Goal: Task Accomplishment & Management: Use online tool/utility

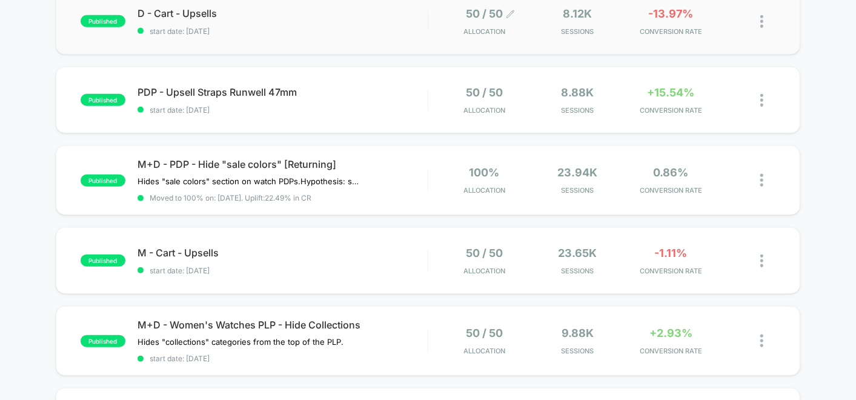
scroll to position [471, 0]
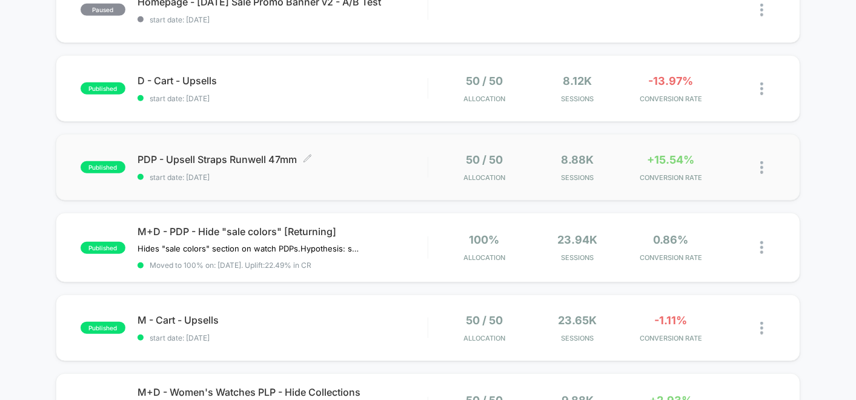
click at [386, 160] on span "PDP - Upsell Straps Runwell 47mm Click to edit experience details" at bounding box center [282, 159] width 290 height 12
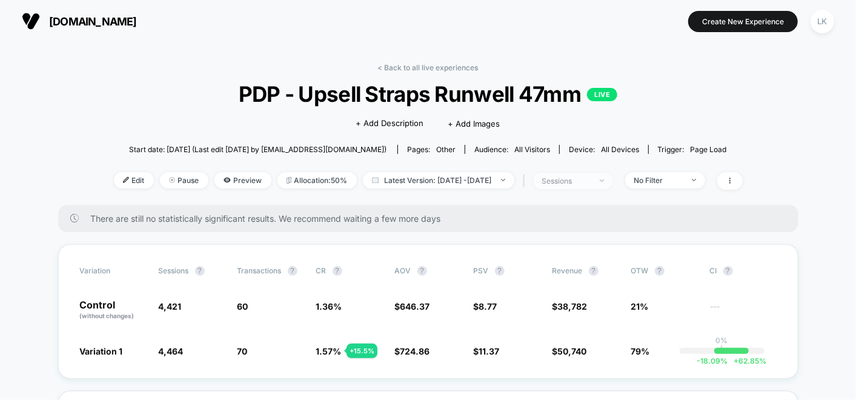
click at [591, 176] on div "sessions" at bounding box center [566, 180] width 48 height 9
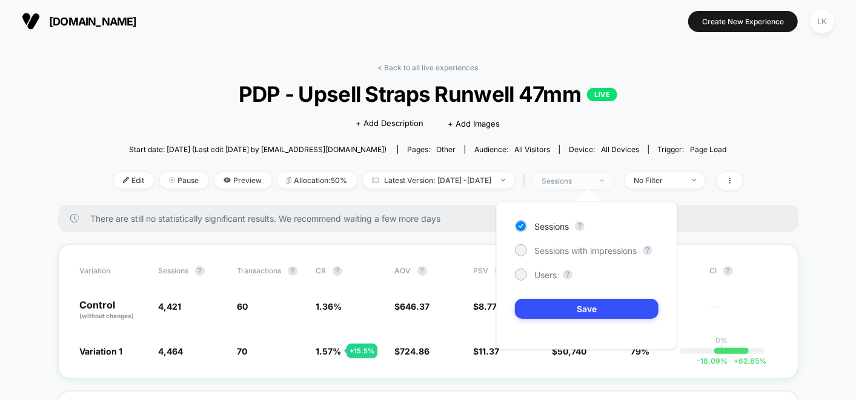
click at [591, 176] on div "sessions" at bounding box center [566, 180] width 48 height 9
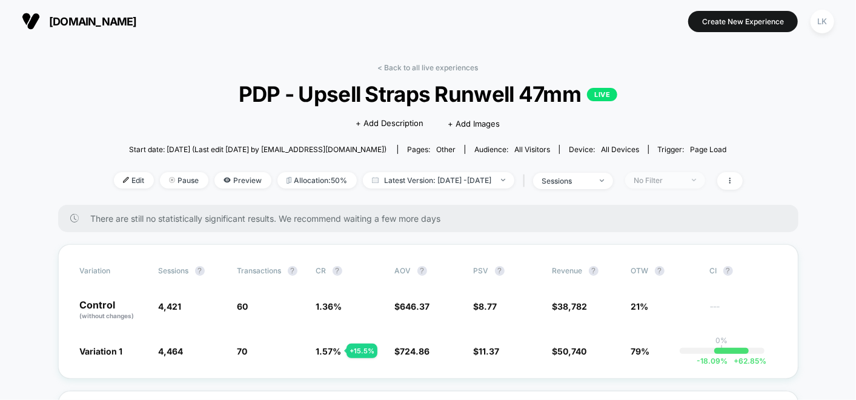
click at [692, 184] on span "No Filter" at bounding box center [665, 180] width 80 height 16
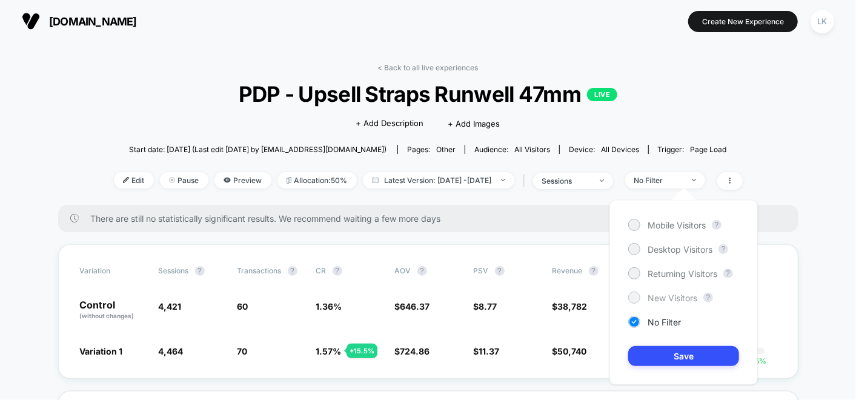
click at [673, 299] on span "New Visitors" at bounding box center [672, 298] width 50 height 10
click at [671, 338] on div "Mobile Visitors ? Desktop Visitors ? Returning Visitors ? New Visitors ? No Fil…" at bounding box center [683, 292] width 148 height 185
click at [673, 348] on button "Save" at bounding box center [683, 356] width 111 height 20
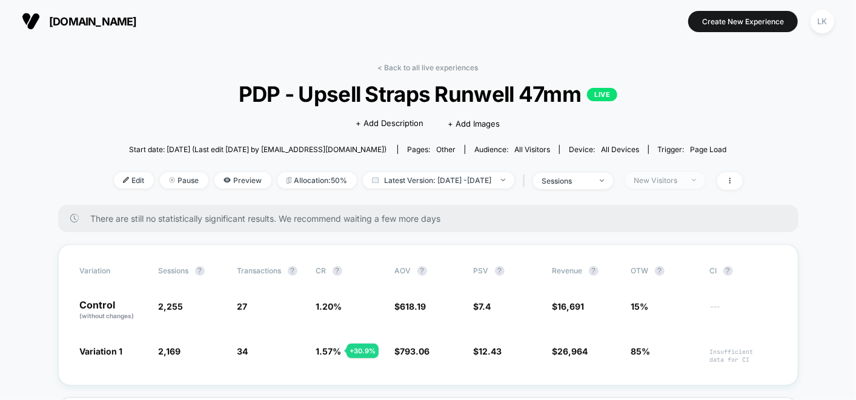
click at [674, 176] on div "New Visitors" at bounding box center [658, 180] width 48 height 9
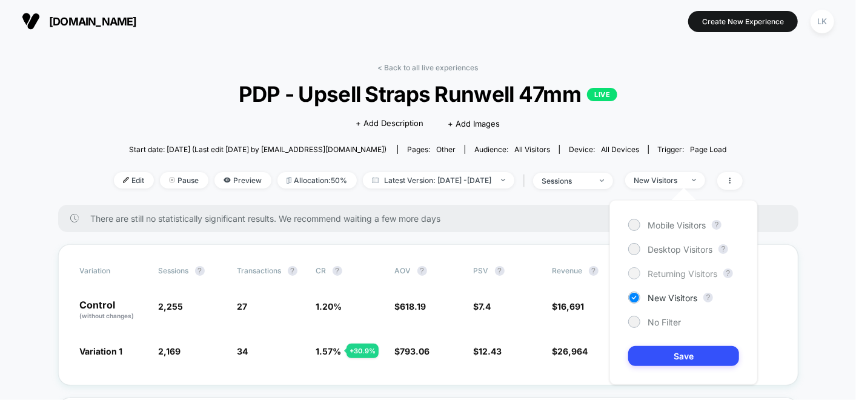
click at [676, 275] on span "Returning Visitors" at bounding box center [682, 273] width 70 height 10
click at [683, 335] on div "Mobile Visitors ? Desktop Visitors ? Returning Visitors ? New Visitors ? No Fil…" at bounding box center [683, 292] width 148 height 185
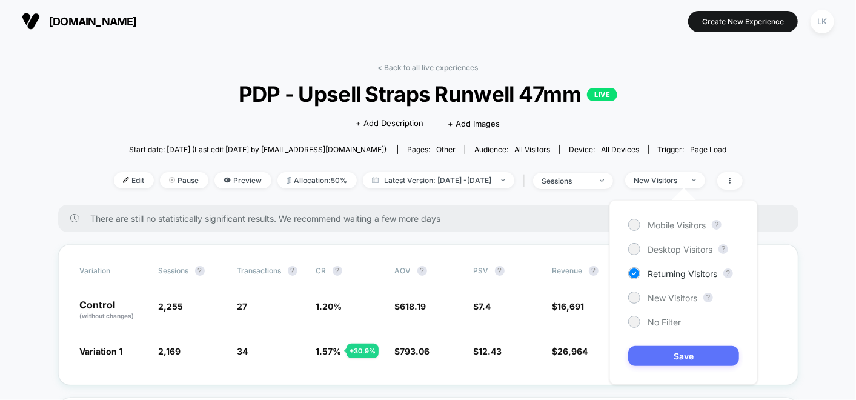
click at [689, 360] on button "Save" at bounding box center [683, 356] width 111 height 20
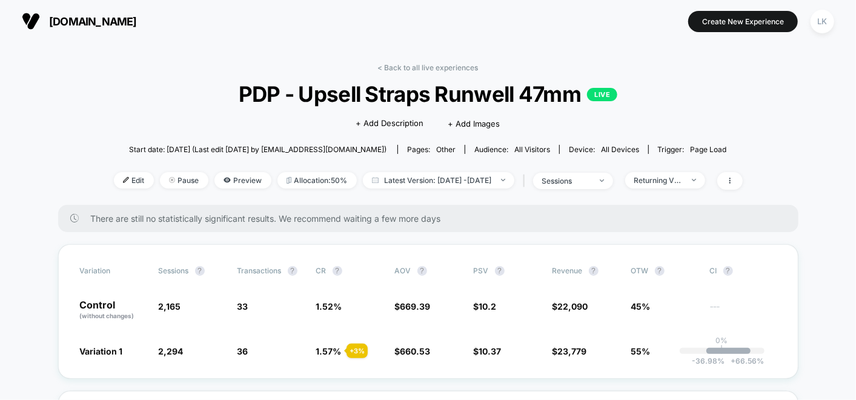
click at [698, 169] on div "< Back to all live experiences PDP - Upsell Straps Runwell 47mm LIVE Click to e…" at bounding box center [428, 134] width 629 height 142
click at [697, 189] on div "< Back to all live experiences PDP - Upsell Straps Runwell 47mm LIVE Click to e…" at bounding box center [428, 134] width 629 height 142
click at [683, 178] on div "Returning Visitors" at bounding box center [658, 180] width 48 height 9
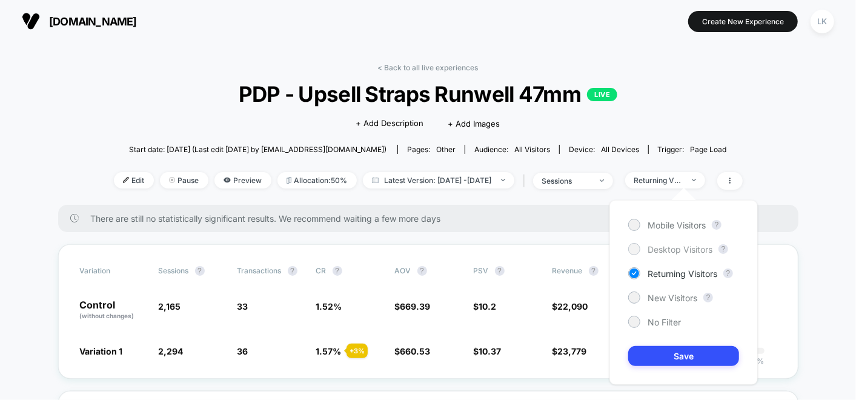
click at [657, 246] on span "Desktop Visitors" at bounding box center [679, 249] width 65 height 10
click at [678, 353] on button "Save" at bounding box center [683, 356] width 111 height 20
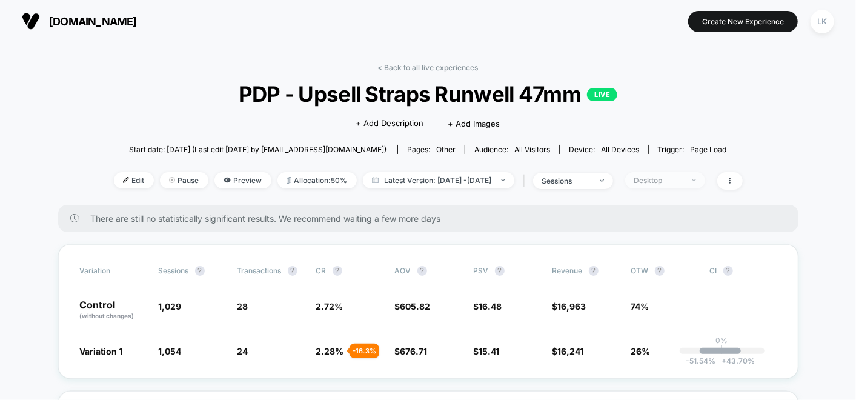
click at [683, 176] on div "Desktop" at bounding box center [658, 180] width 48 height 9
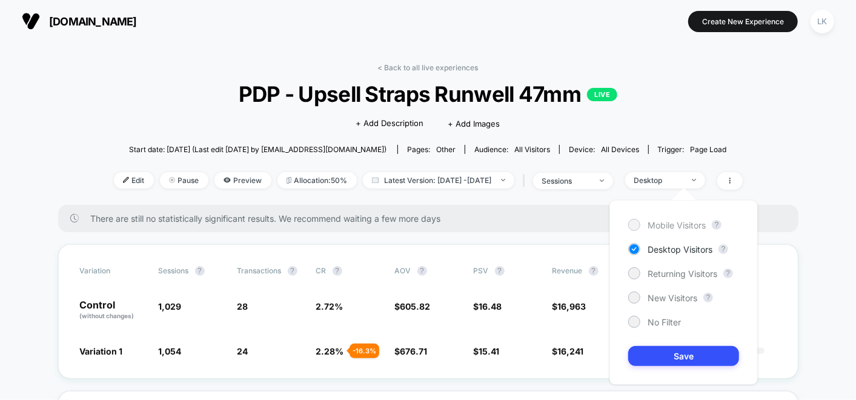
click at [661, 225] on span "Mobile Visitors" at bounding box center [676, 225] width 58 height 10
click at [673, 349] on button "Save" at bounding box center [683, 356] width 111 height 20
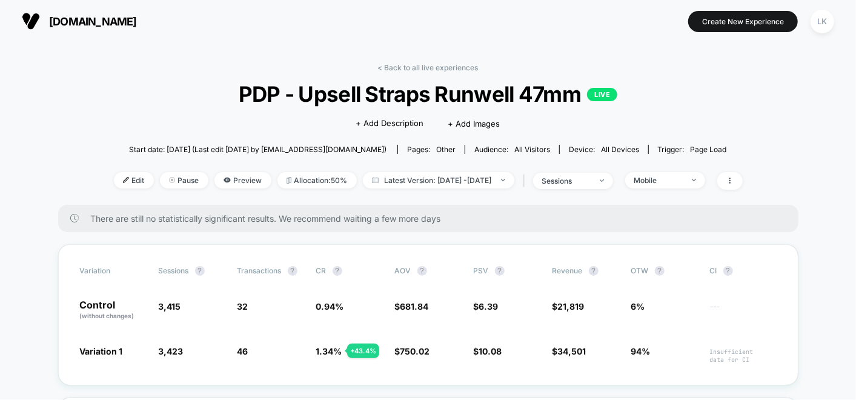
click at [669, 168] on div "< Back to all live experiences PDP - Upsell Straps Runwell 47mm LIVE Click to e…" at bounding box center [428, 134] width 629 height 142
click at [676, 183] on div "Mobile" at bounding box center [658, 180] width 48 height 9
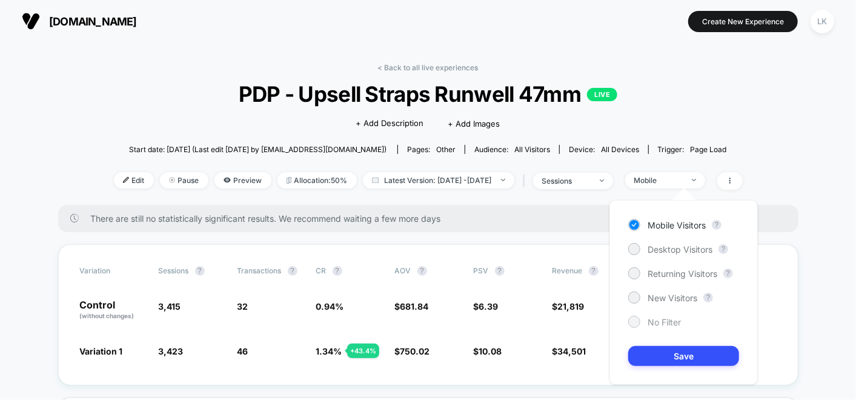
click at [666, 322] on span "No Filter" at bounding box center [663, 322] width 33 height 10
click at [673, 353] on button "Save" at bounding box center [683, 356] width 111 height 20
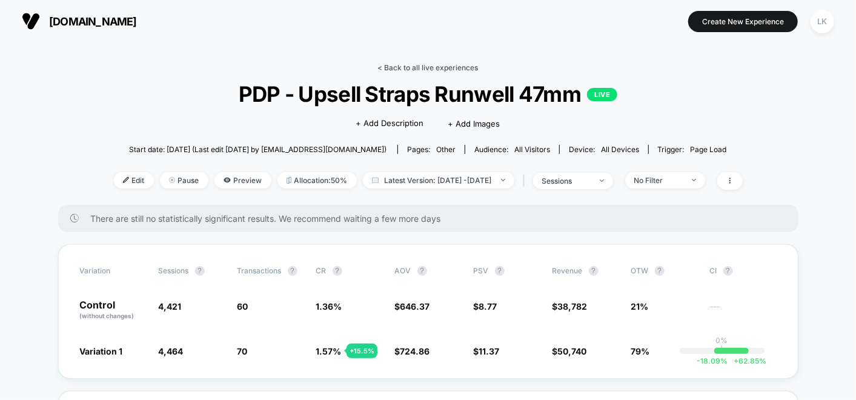
click at [434, 68] on link "< Back to all live experiences" at bounding box center [428, 67] width 101 height 9
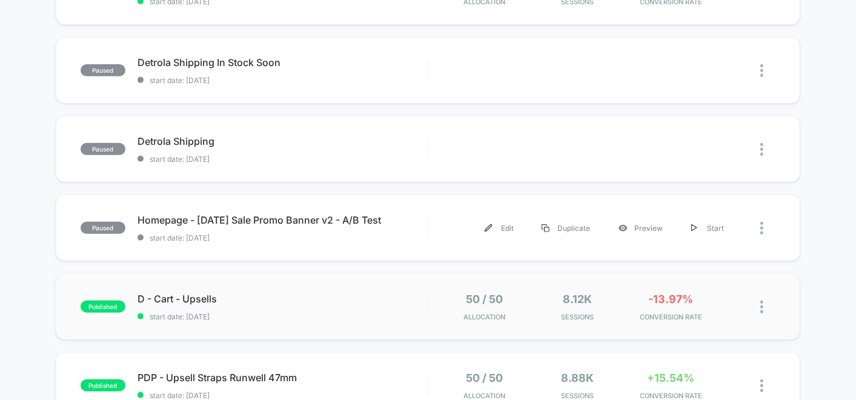
scroll to position [134, 0]
